Goal: Information Seeking & Learning: Check status

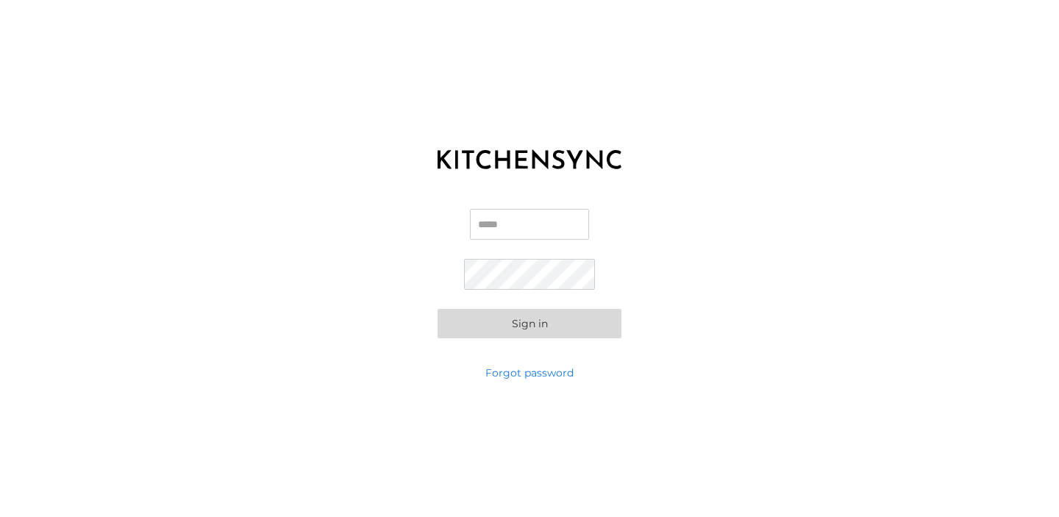
click at [513, 218] on input "Email" at bounding box center [529, 224] width 119 height 31
type input "**********"
click at [437, 309] on button "Sign in" at bounding box center [529, 323] width 184 height 29
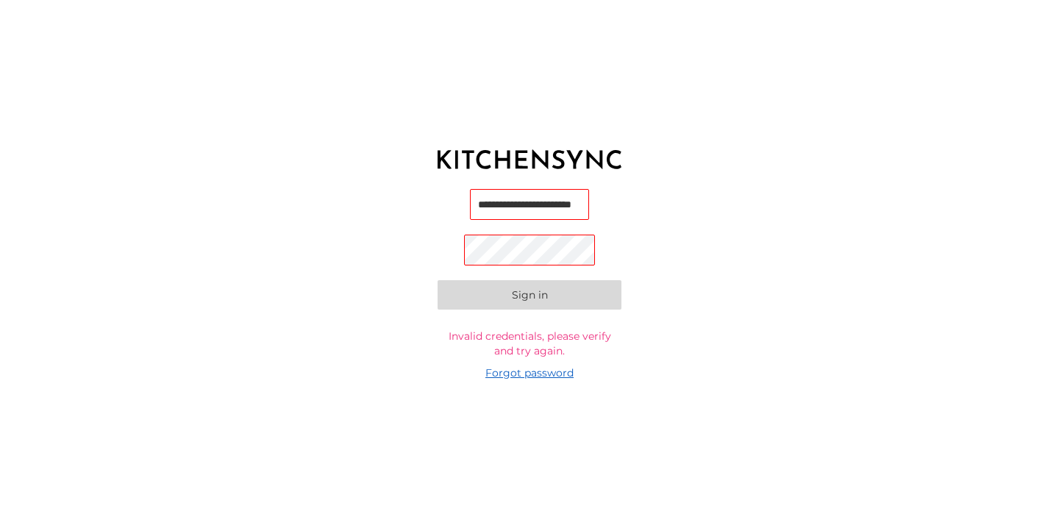
click at [520, 371] on link "Forgot password" at bounding box center [529, 372] width 88 height 15
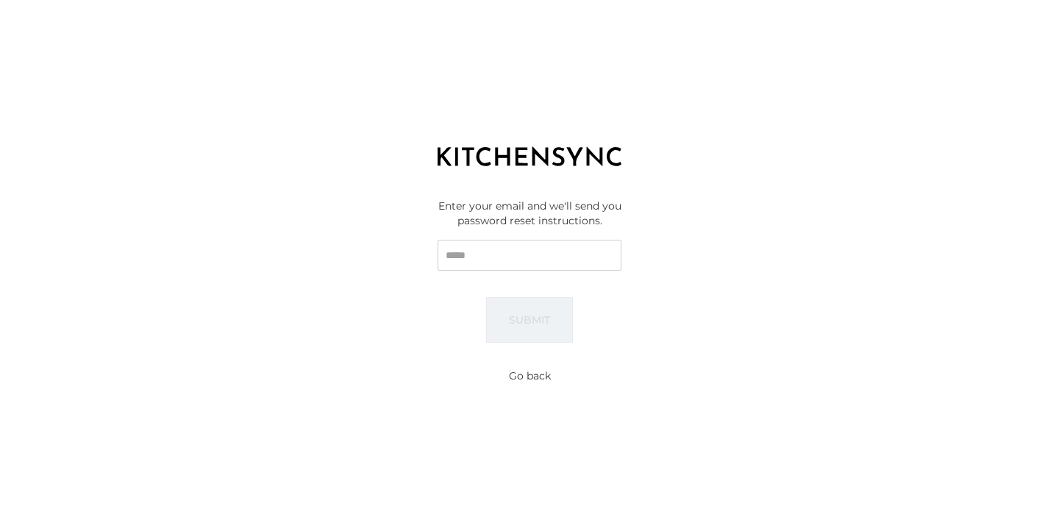
click at [493, 251] on input "Email" at bounding box center [529, 255] width 184 height 31
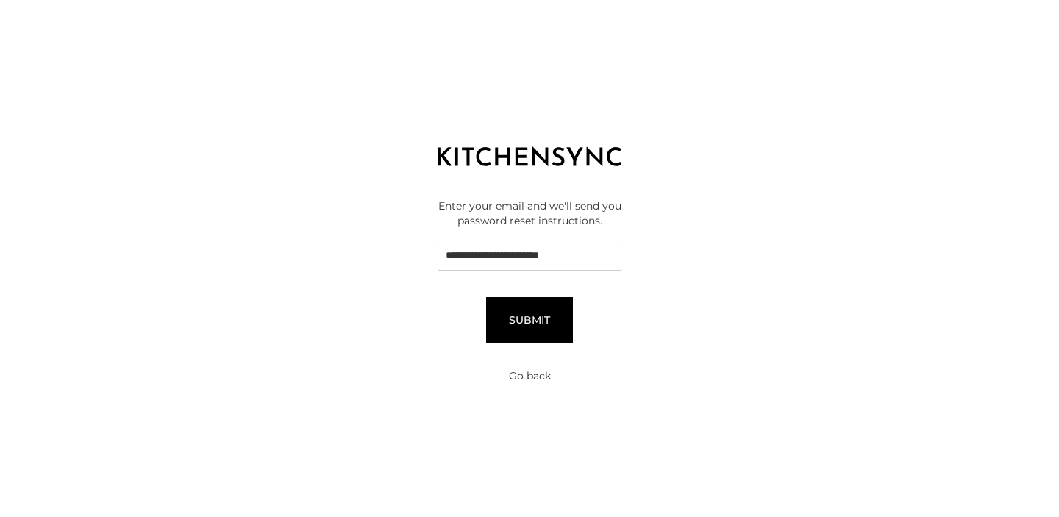
type input "**********"
click at [512, 315] on button "Submit" at bounding box center [529, 320] width 87 height 46
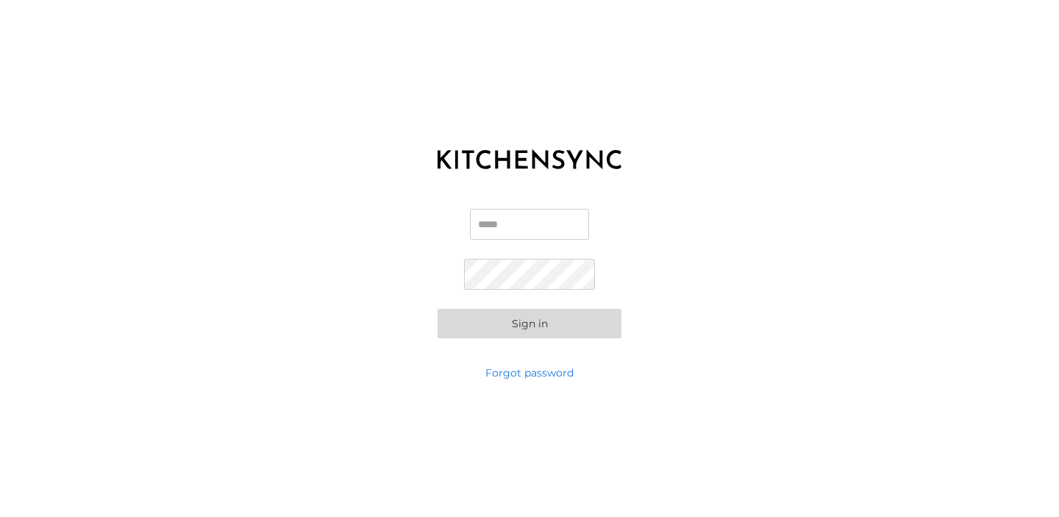
click at [491, 230] on input "Email" at bounding box center [529, 224] width 119 height 31
type input "**********"
click at [437, 309] on button "Sign in" at bounding box center [529, 323] width 184 height 29
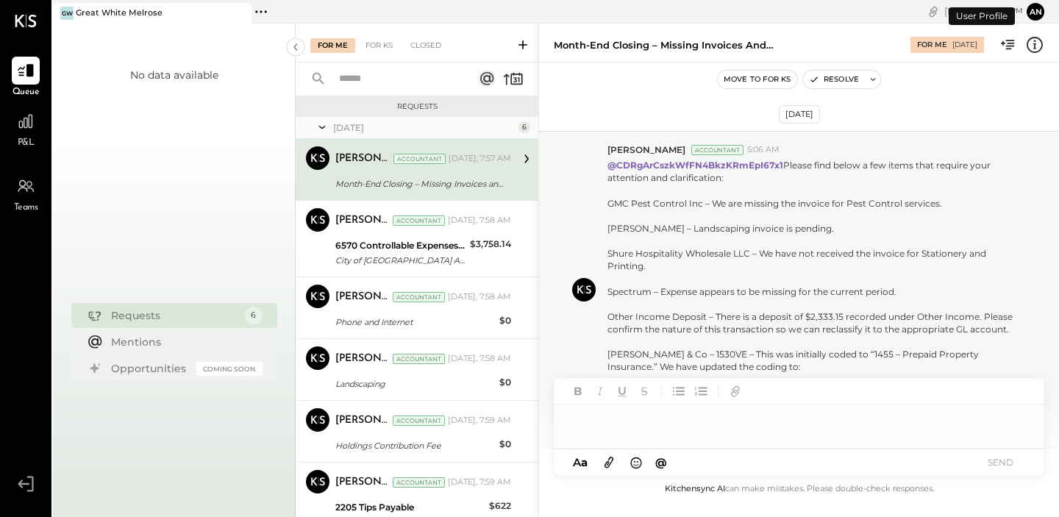
scroll to position [397, 0]
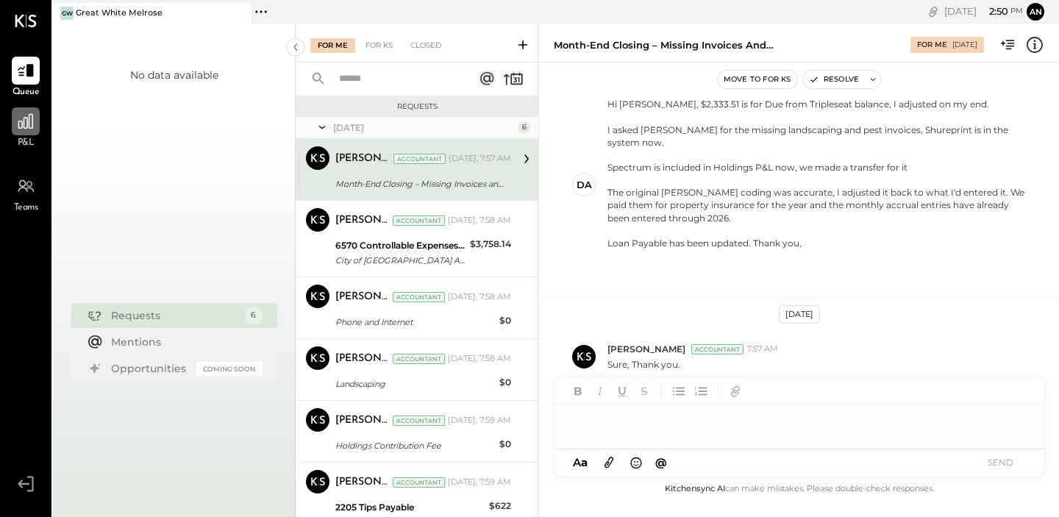
click at [27, 121] on icon at bounding box center [25, 121] width 15 height 15
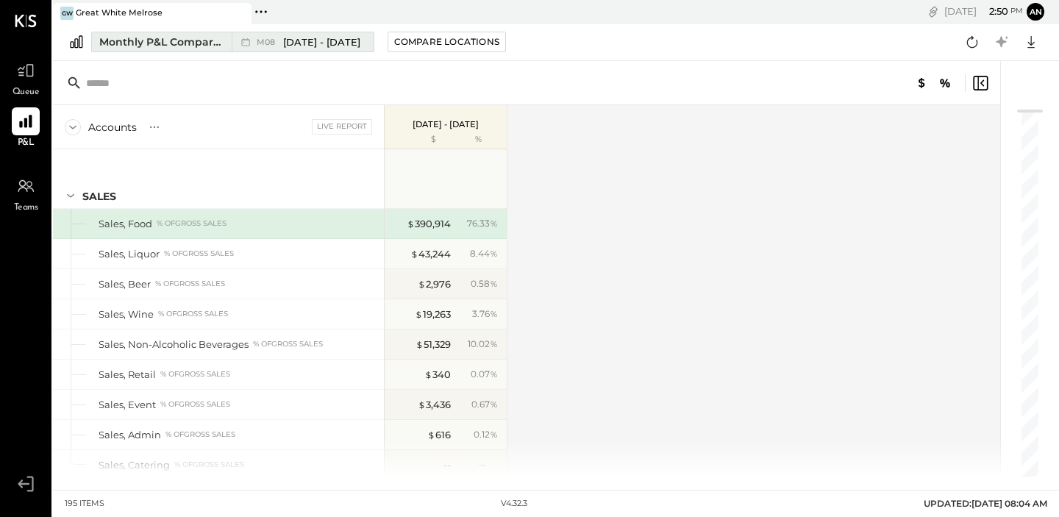
click at [332, 44] on span "[DATE] - [DATE]" at bounding box center [321, 42] width 77 height 14
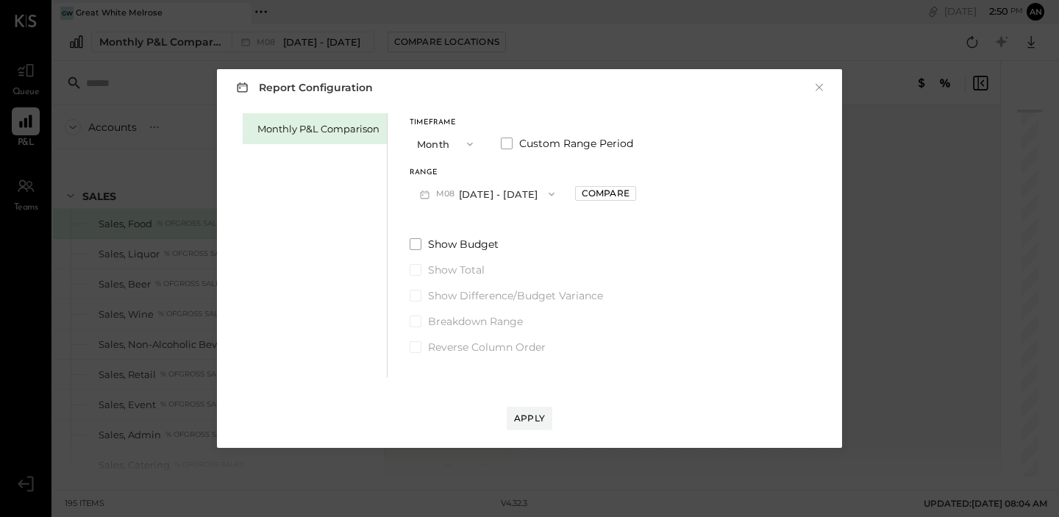
click at [487, 186] on button "M08 [DATE] - [DATE]" at bounding box center [487, 193] width 155 height 27
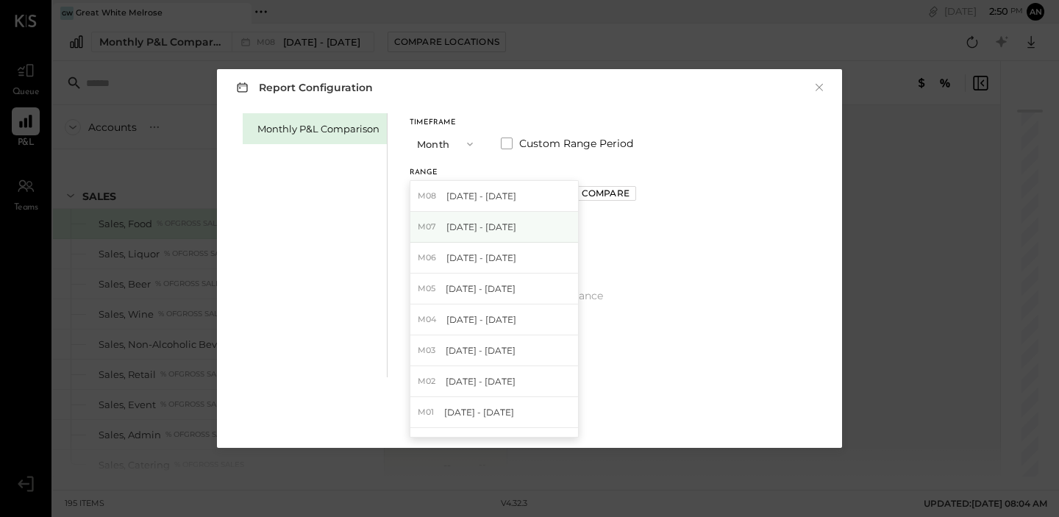
click at [471, 228] on span "[DATE] - [DATE]" at bounding box center [481, 227] width 70 height 12
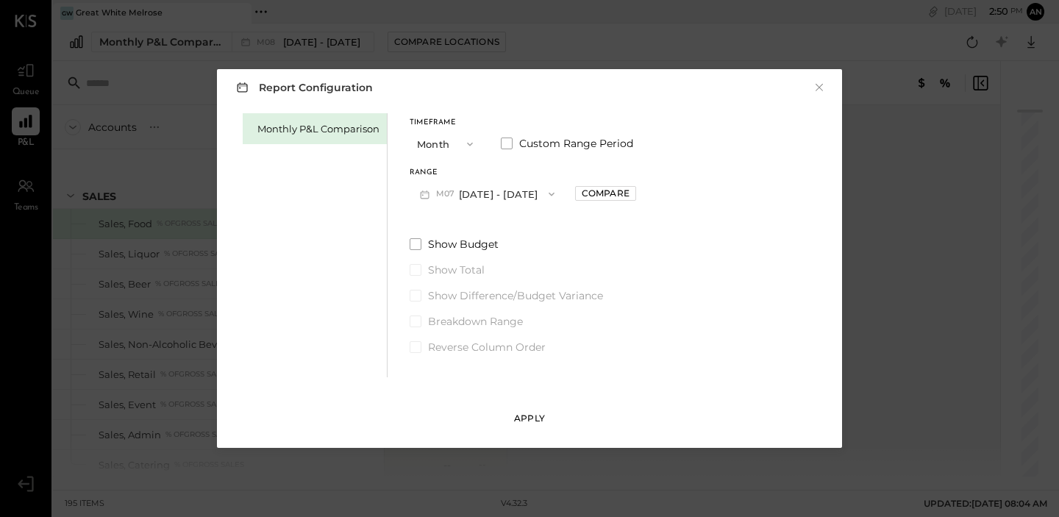
click at [526, 412] on div "Apply" at bounding box center [529, 418] width 31 height 12
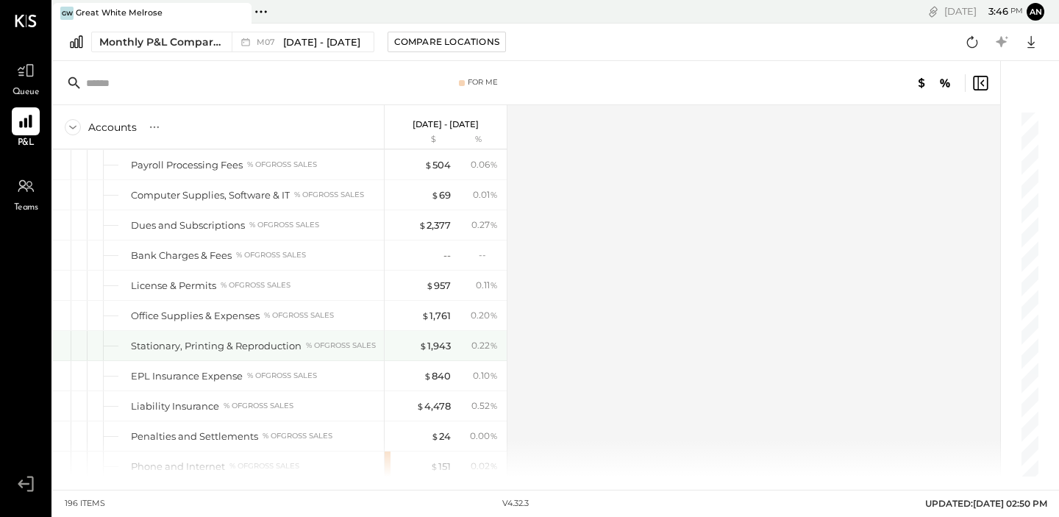
scroll to position [3159, 0]
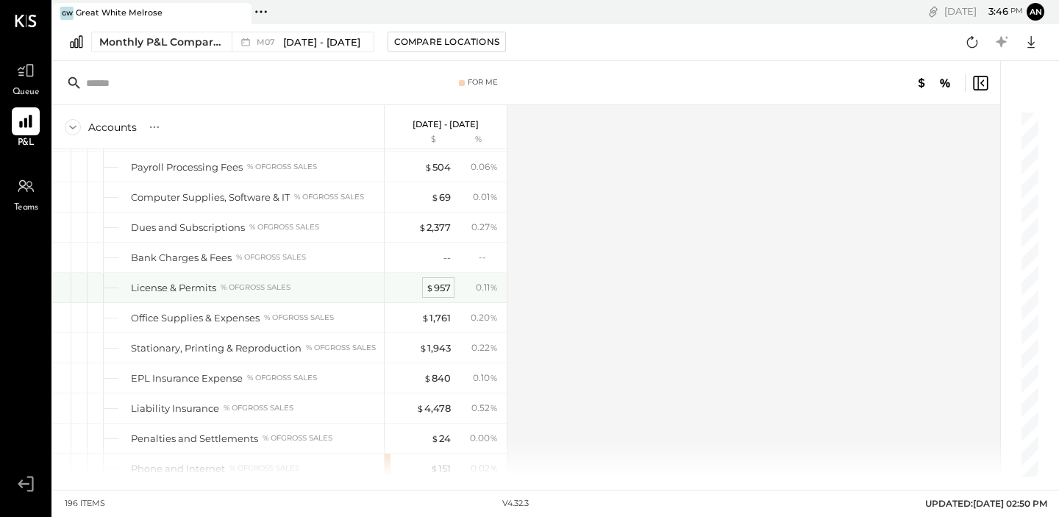
click at [440, 293] on div "$ 957" at bounding box center [438, 288] width 25 height 14
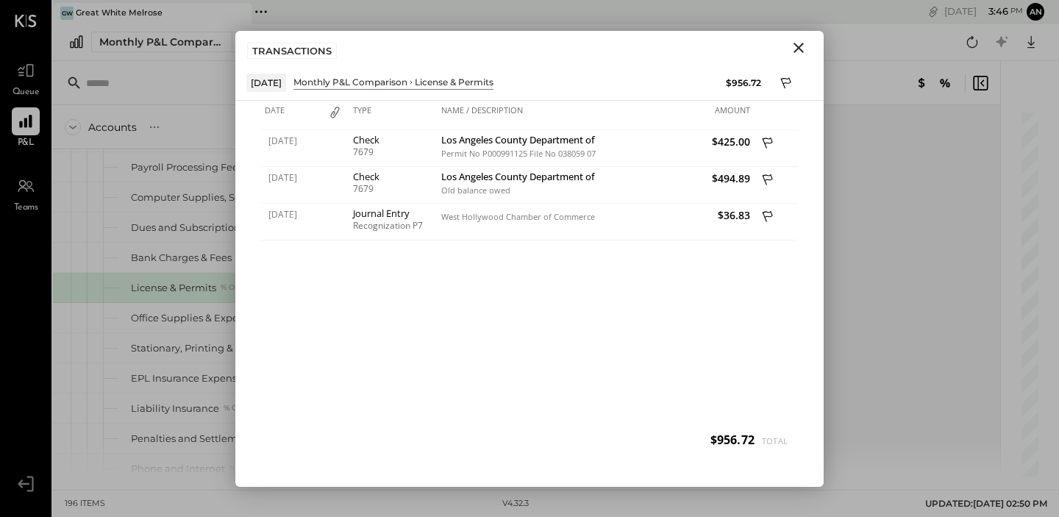
click at [796, 44] on icon "Close" at bounding box center [798, 48] width 10 height 10
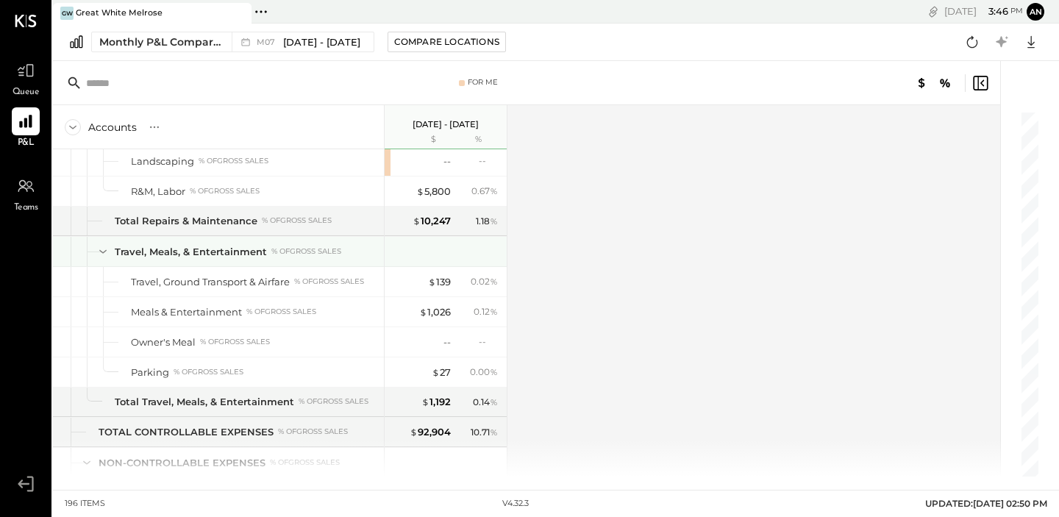
scroll to position [3745, 0]
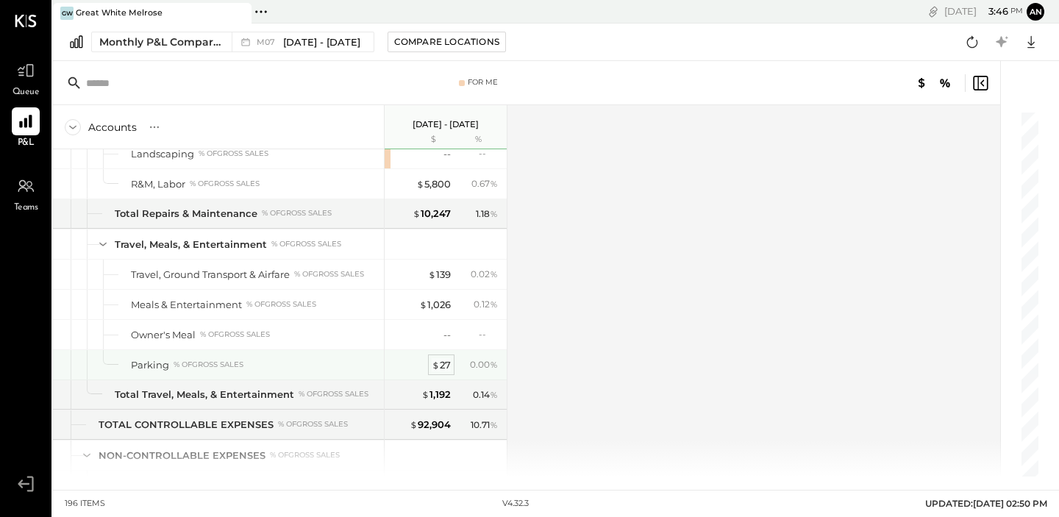
click at [449, 367] on div "$ 27" at bounding box center [441, 365] width 19 height 14
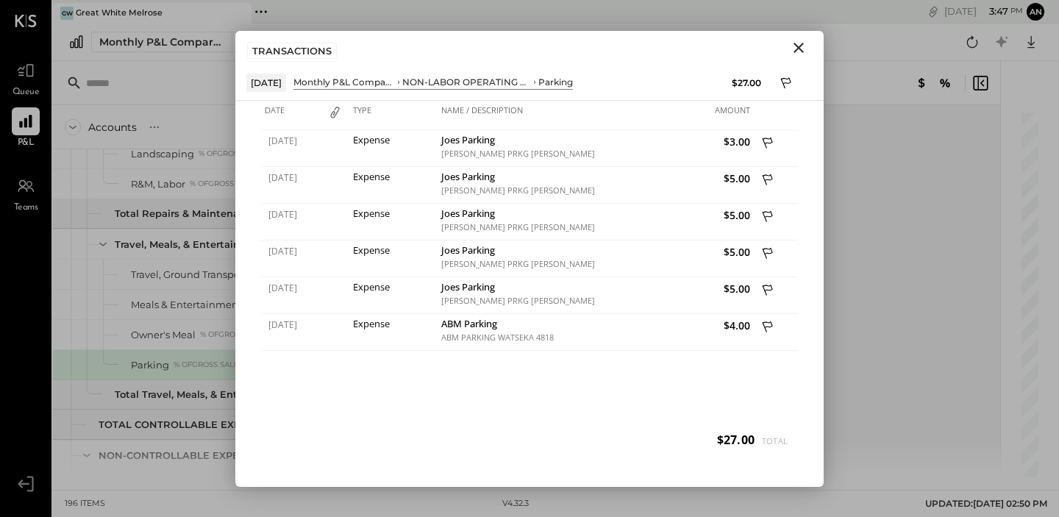
click at [798, 49] on icon "Close" at bounding box center [799, 48] width 18 height 18
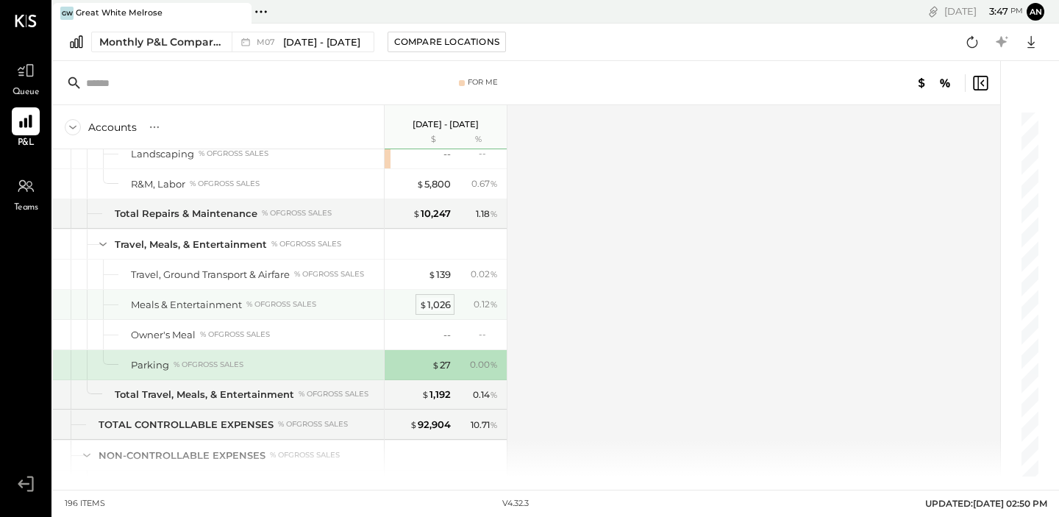
click at [432, 307] on div "$ 1,026" at bounding box center [435, 305] width 32 height 14
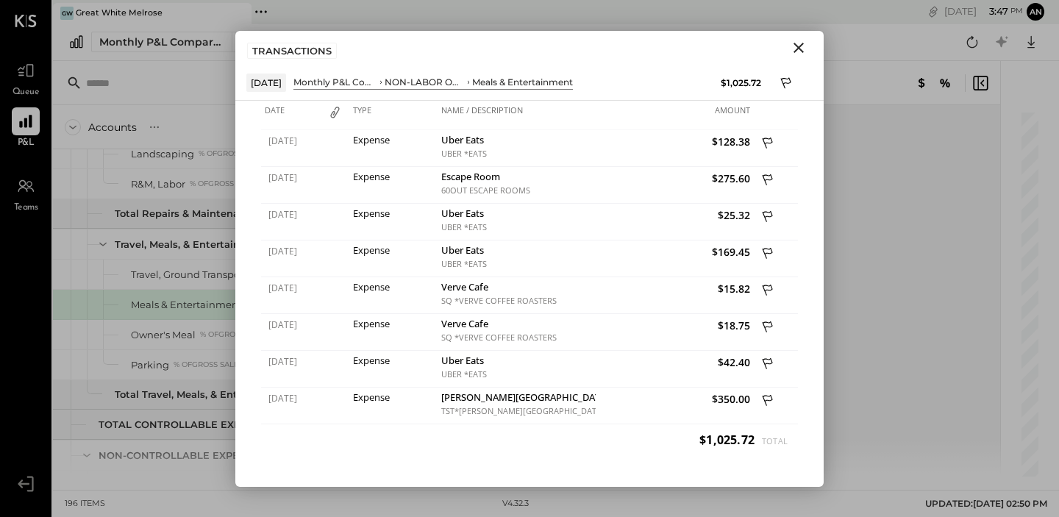
click at [800, 47] on icon "Close" at bounding box center [799, 48] width 18 height 18
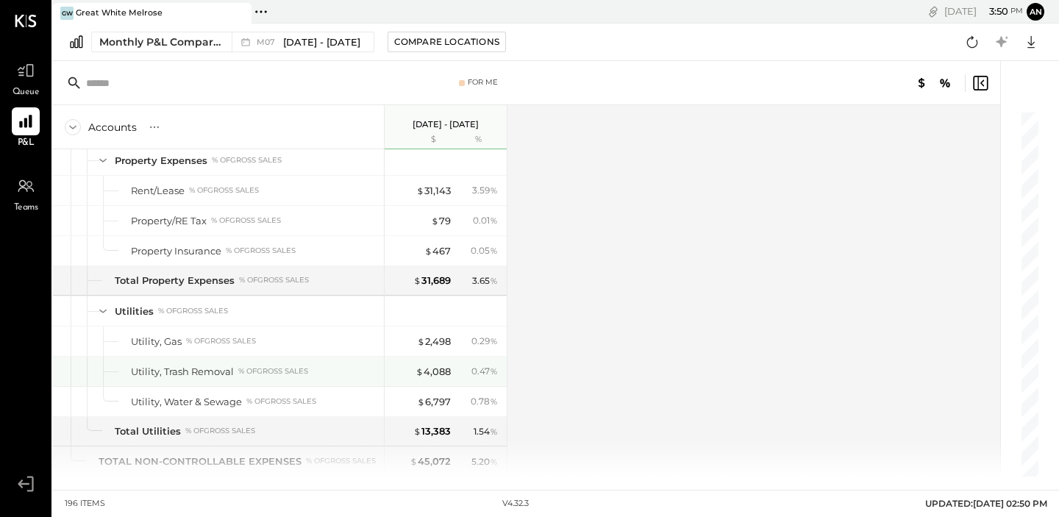
scroll to position [4086, 0]
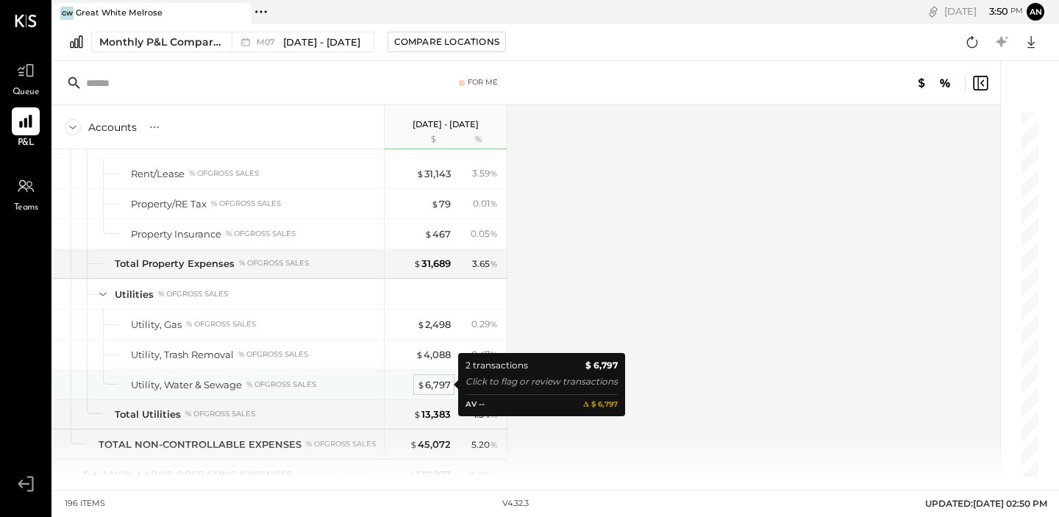
click at [433, 385] on div "$ 6,797" at bounding box center [434, 385] width 34 height 14
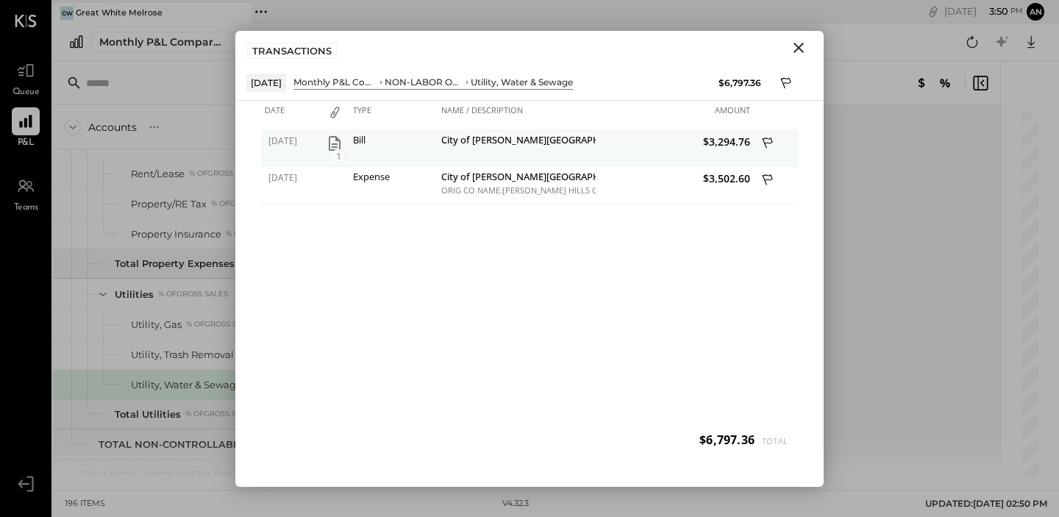
click at [335, 143] on icon "button" at bounding box center [335, 143] width 12 height 15
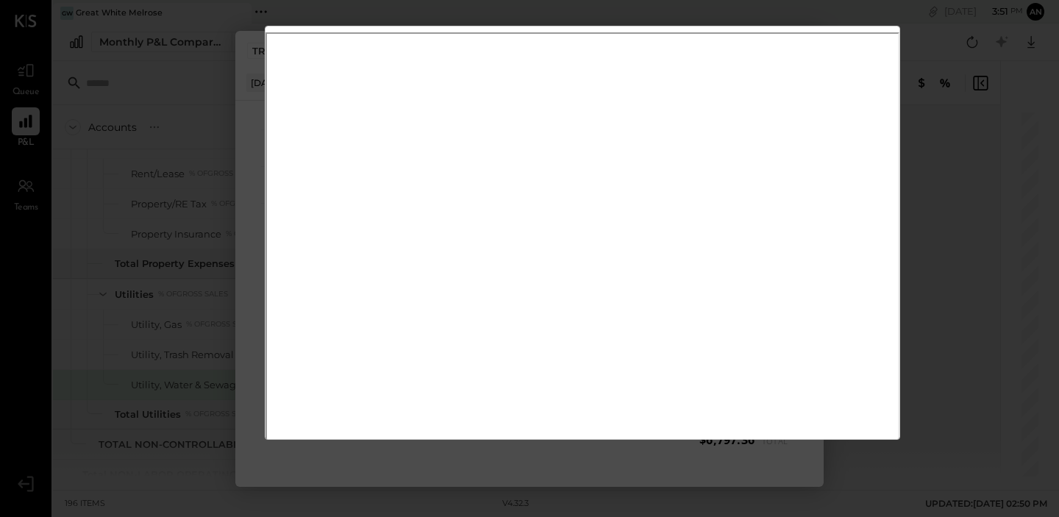
scroll to position [46, 0]
click at [981, 121] on div "$3,294.76 Download Utility, Water & Sewage City of [PERSON_NAME][GEOGRAPHIC_DAT…" at bounding box center [529, 258] width 1059 height 517
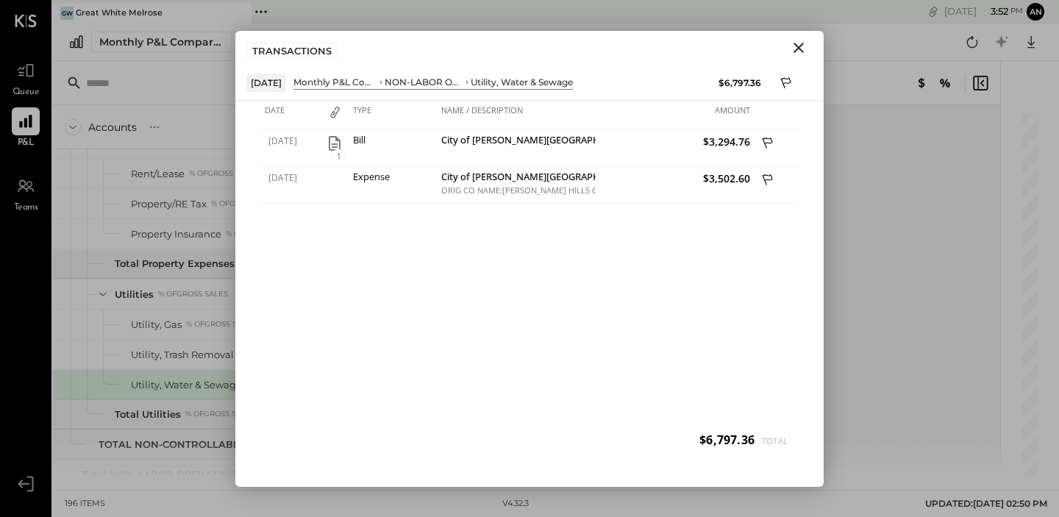
click at [804, 49] on icon "Close" at bounding box center [799, 48] width 18 height 18
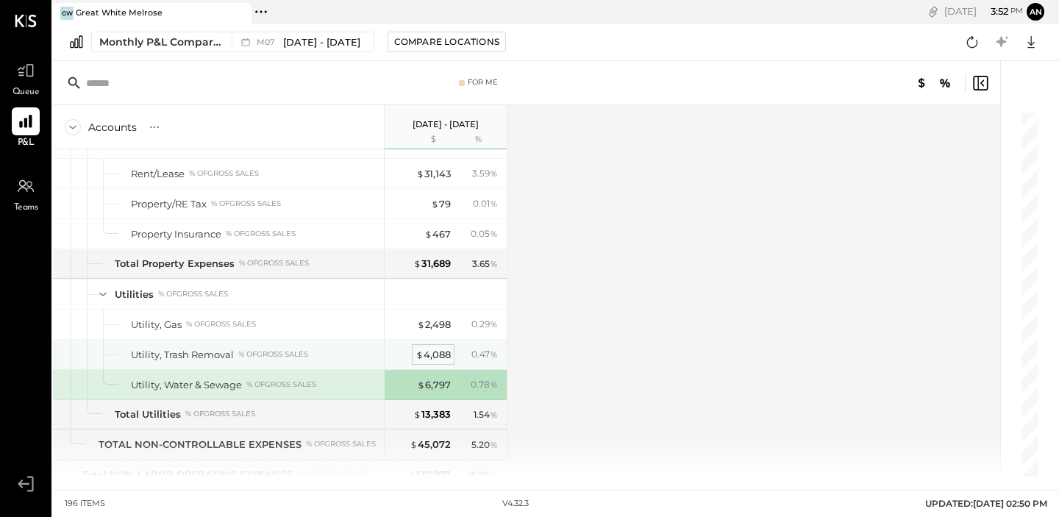
click at [443, 358] on div "$ 4,088" at bounding box center [432, 355] width 35 height 14
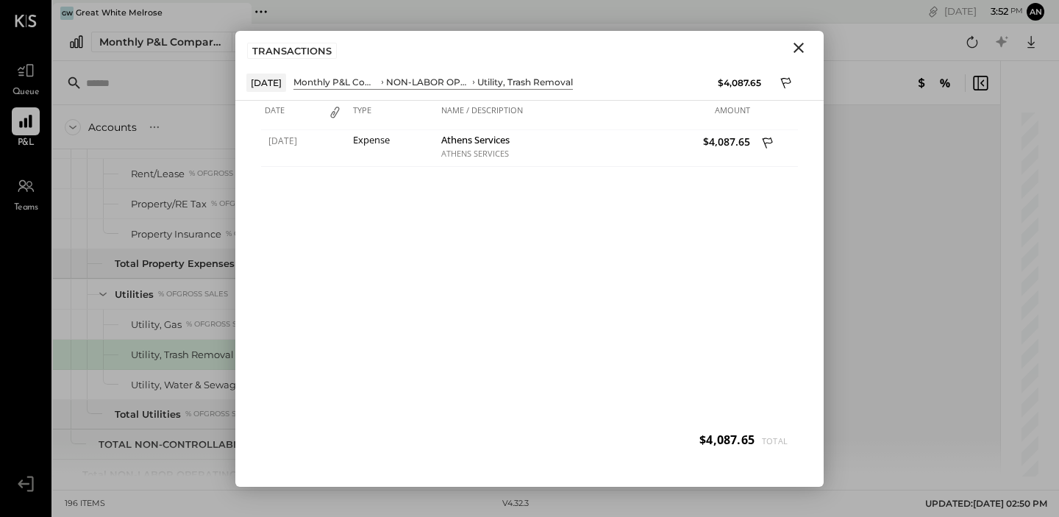
click at [797, 51] on icon "Close" at bounding box center [799, 48] width 18 height 18
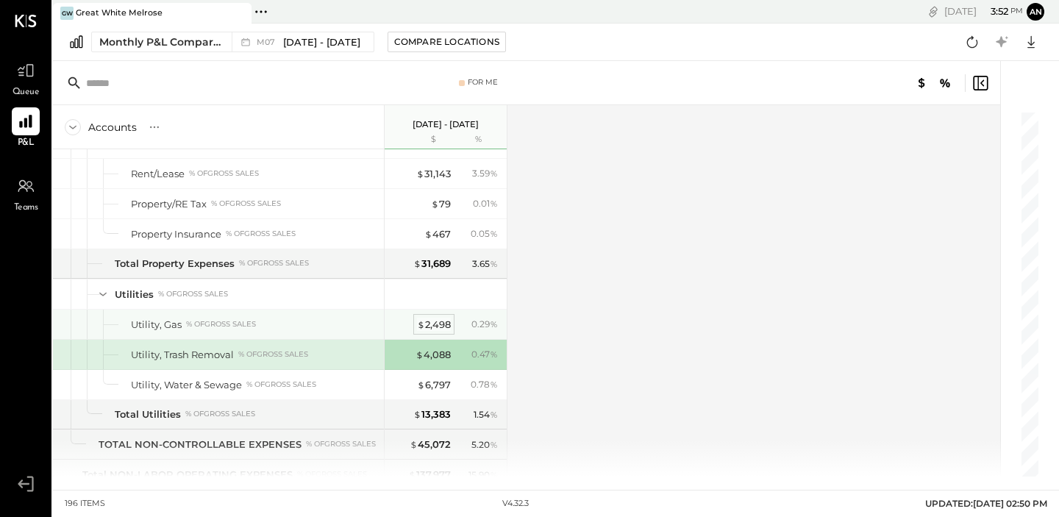
click at [425, 326] on div "$ 2,498" at bounding box center [434, 325] width 34 height 14
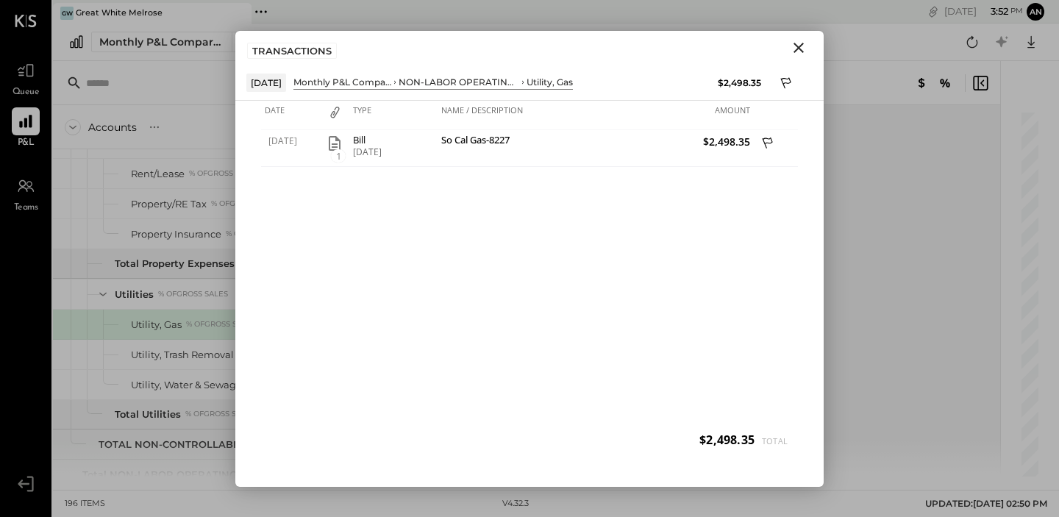
click at [797, 51] on icon "Close" at bounding box center [799, 48] width 18 height 18
